Goal: Task Accomplishment & Management: Use online tool/utility

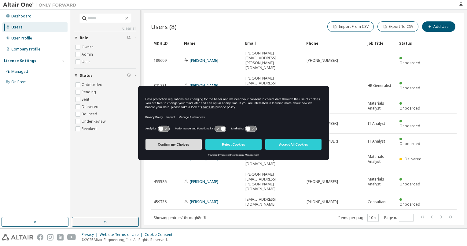
click at [182, 147] on button "Confirm my Choices" at bounding box center [174, 144] width 56 height 11
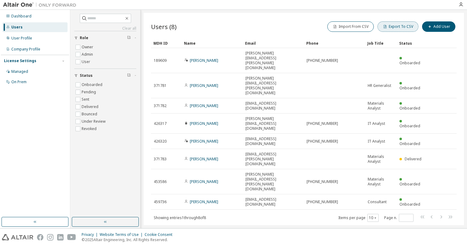
click at [400, 27] on button "Export To CSV" at bounding box center [398, 26] width 41 height 10
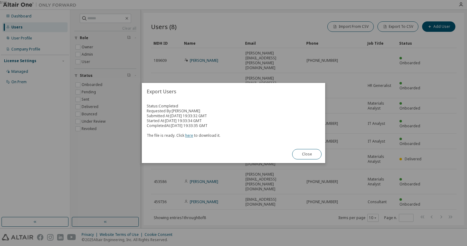
click at [189, 136] on link "here" at bounding box center [189, 135] width 8 height 5
